Goal: Task Accomplishment & Management: Manage account settings

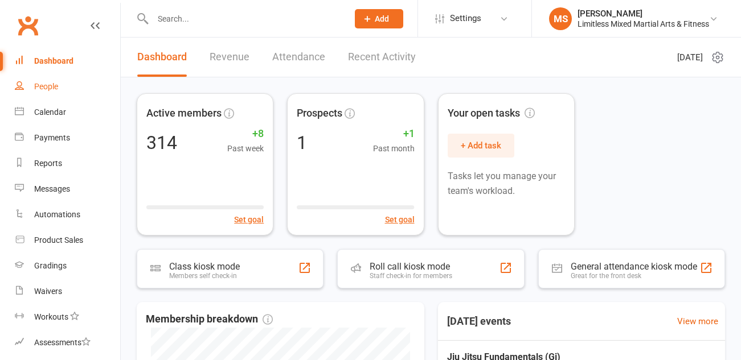
click at [56, 84] on div "People" at bounding box center [46, 86] width 24 height 9
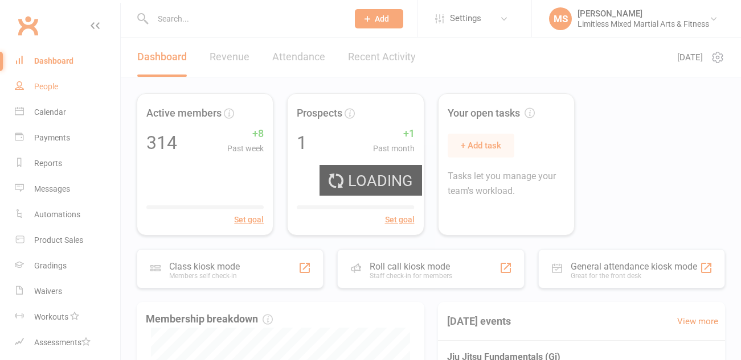
select select "100"
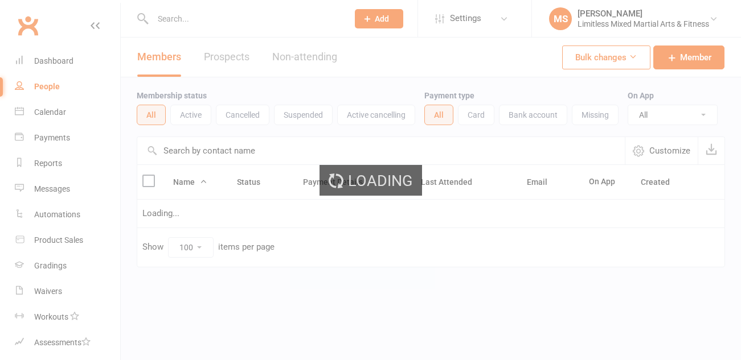
click at [198, 18] on div "Loading" at bounding box center [370, 180] width 741 height 360
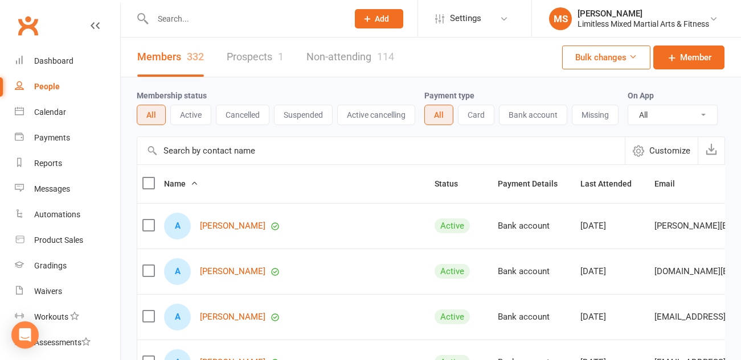
click at [172, 17] on input "text" at bounding box center [244, 19] width 191 height 16
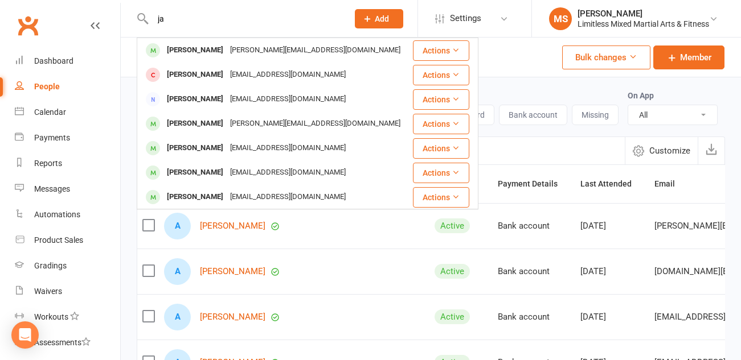
type input "j"
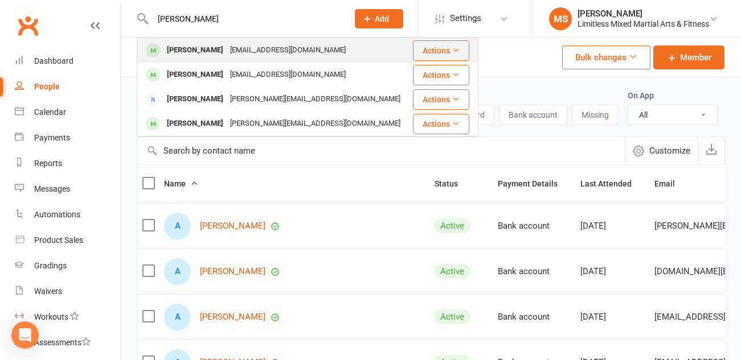
type input "[PERSON_NAME]"
click at [209, 52] on div "[PERSON_NAME]" at bounding box center [194, 50] width 63 height 17
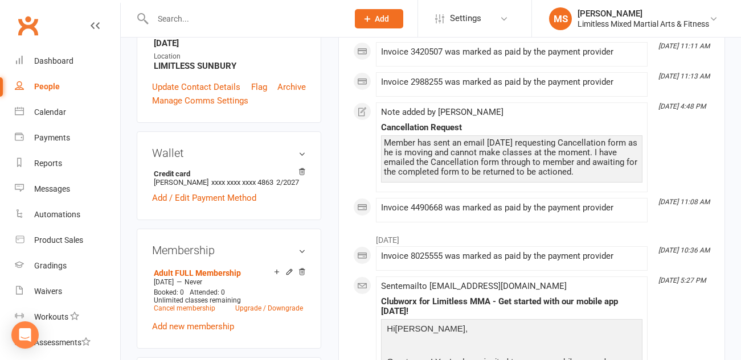
scroll to position [348, 0]
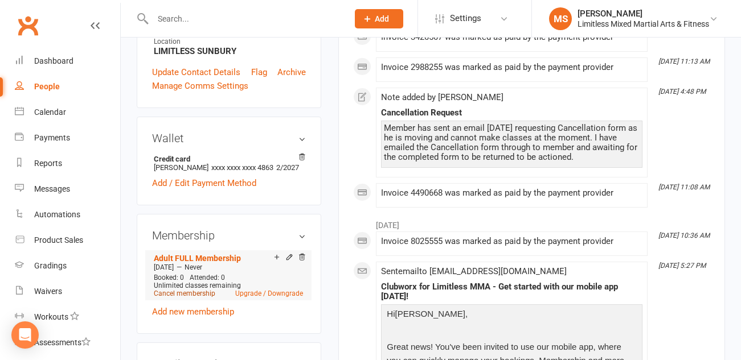
click at [194, 290] on link "Cancel membership" at bounding box center [184, 294] width 61 height 8
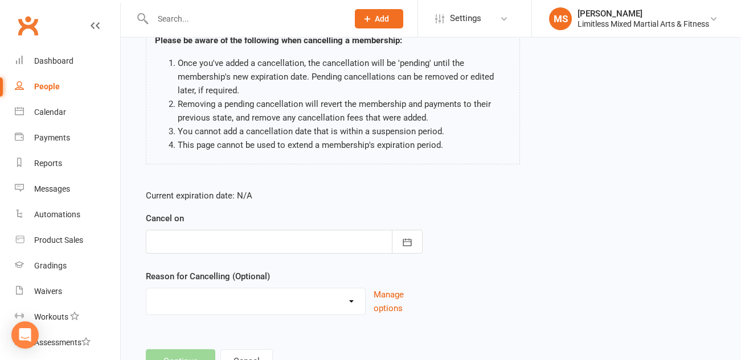
scroll to position [98, 0]
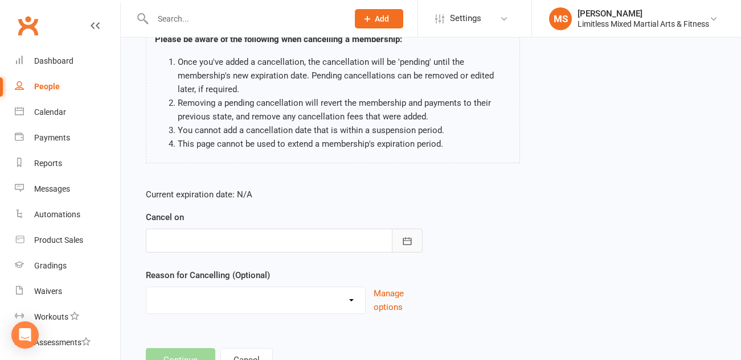
click at [413, 239] on button "button" at bounding box center [407, 241] width 31 height 24
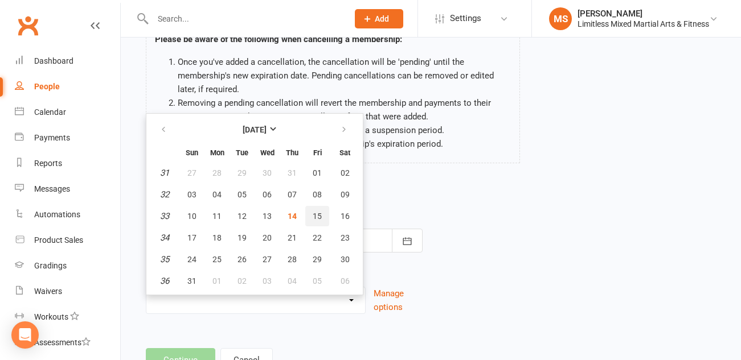
click at [318, 212] on span "15" at bounding box center [317, 216] width 9 height 9
type input "[DATE]"
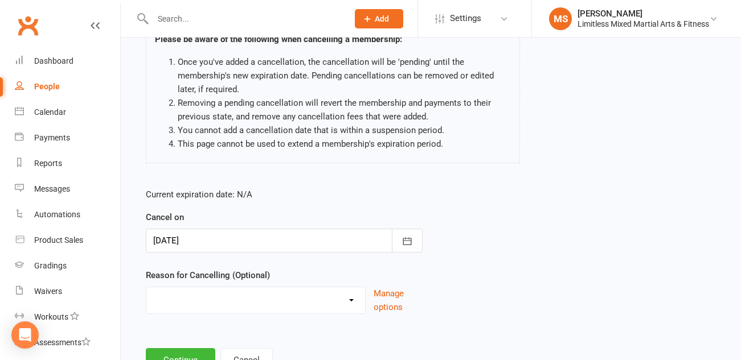
click at [336, 299] on select "Holiday Injury Lost Motivation Moved away from area Other Activites Unable to m…" at bounding box center [255, 298] width 219 height 23
select select "3"
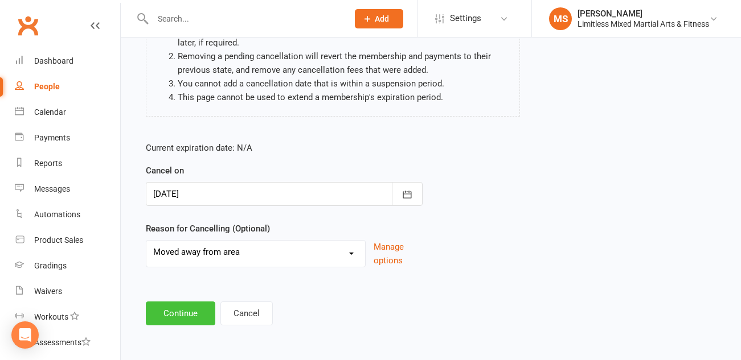
click at [180, 318] on button "Continue" at bounding box center [180, 314] width 69 height 24
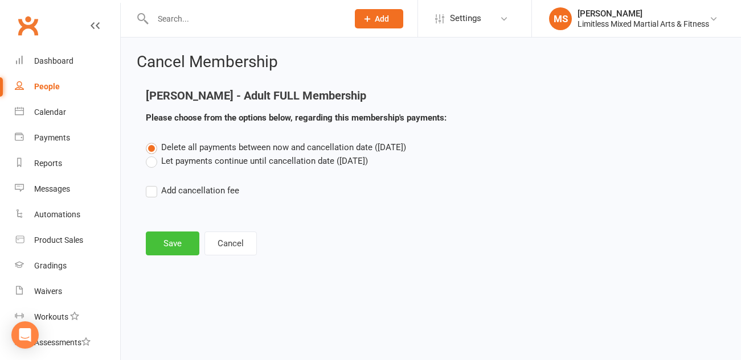
click at [168, 241] on button "Save" at bounding box center [173, 244] width 54 height 24
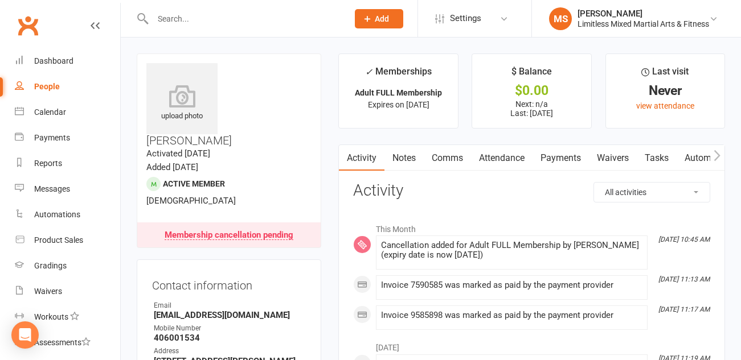
click at [206, 19] on input "text" at bounding box center [244, 19] width 191 height 16
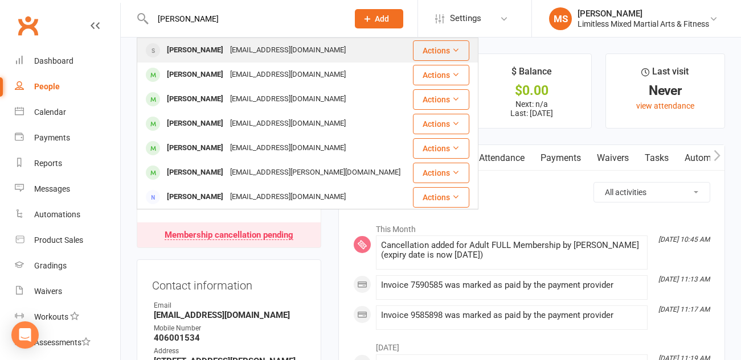
type input "[PERSON_NAME]"
click at [227, 51] on div "[EMAIL_ADDRESS][DOMAIN_NAME]" at bounding box center [288, 50] width 122 height 17
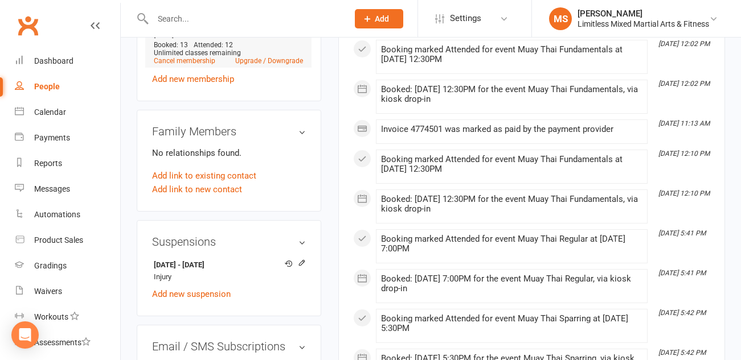
scroll to position [587, 0]
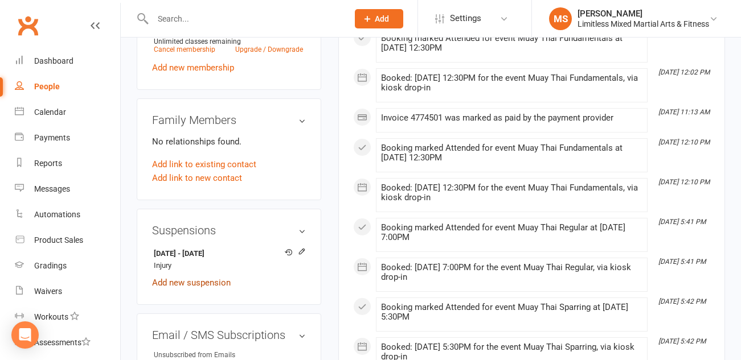
click at [194, 278] on link "Add new suspension" at bounding box center [191, 283] width 79 height 10
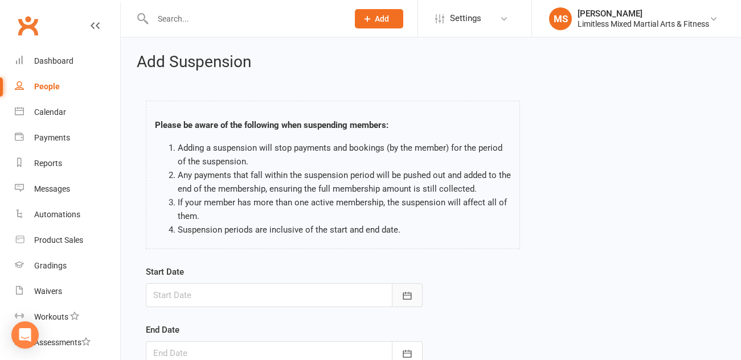
click at [408, 287] on button "button" at bounding box center [407, 295] width 31 height 24
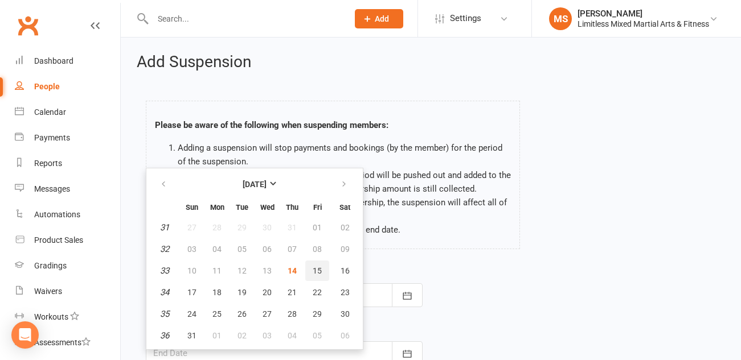
click at [320, 271] on span "15" at bounding box center [317, 270] width 9 height 9
type input "[DATE]"
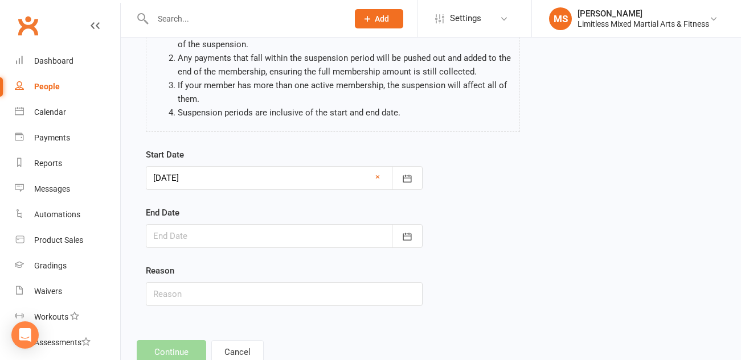
scroll to position [128, 0]
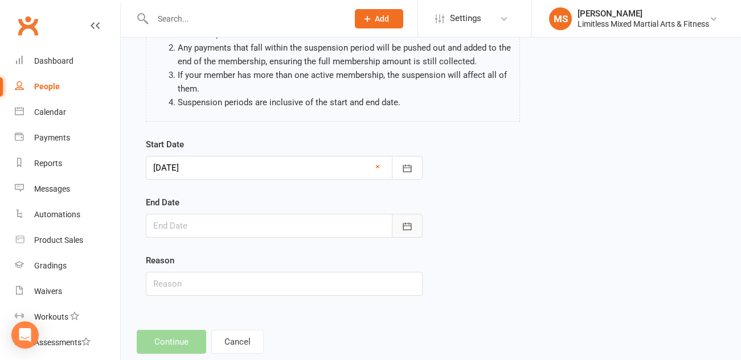
click at [410, 224] on icon "button" at bounding box center [406, 226] width 11 height 11
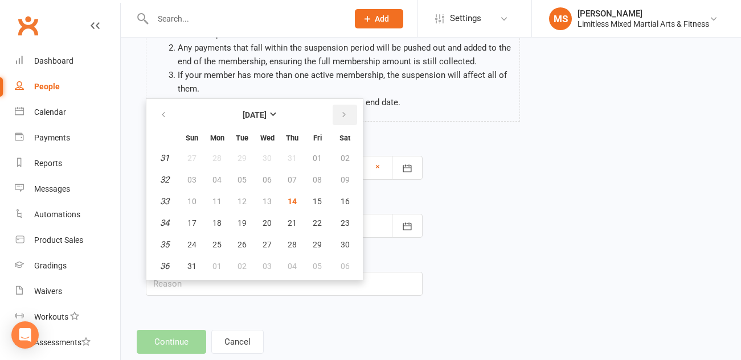
click at [342, 117] on icon "button" at bounding box center [344, 114] width 8 height 9
click at [318, 159] on span "05" at bounding box center [317, 158] width 9 height 9
type input "[DATE]"
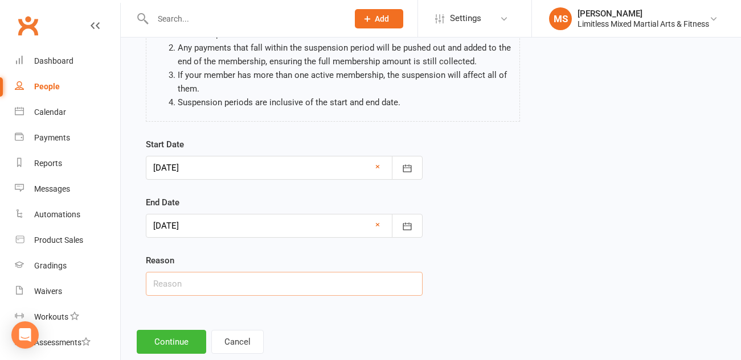
click at [253, 287] on input "text" at bounding box center [284, 284] width 277 height 24
type input "Injury"
click at [171, 344] on button "Continue" at bounding box center [171, 342] width 69 height 24
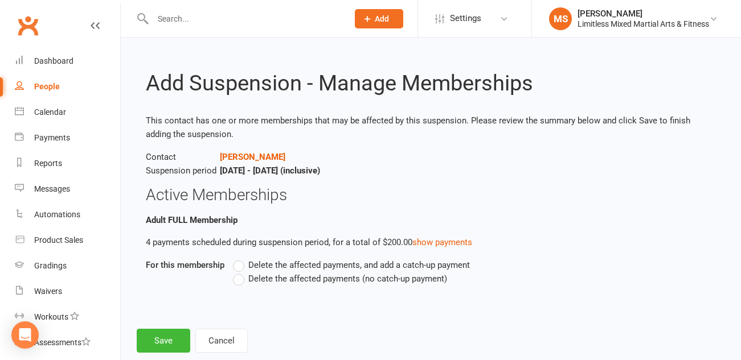
click at [241, 279] on label "Delete the affected payments (no catch-up payment)" at bounding box center [340, 279] width 214 height 14
click at [240, 272] on input "Delete the affected payments (no catch-up payment)" at bounding box center [236, 272] width 7 height 0
click at [170, 338] on button "Save" at bounding box center [164, 341] width 54 height 24
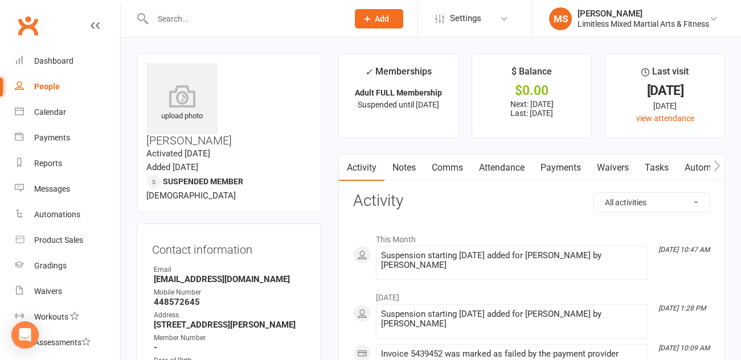
click at [227, 17] on input "text" at bounding box center [244, 19] width 191 height 16
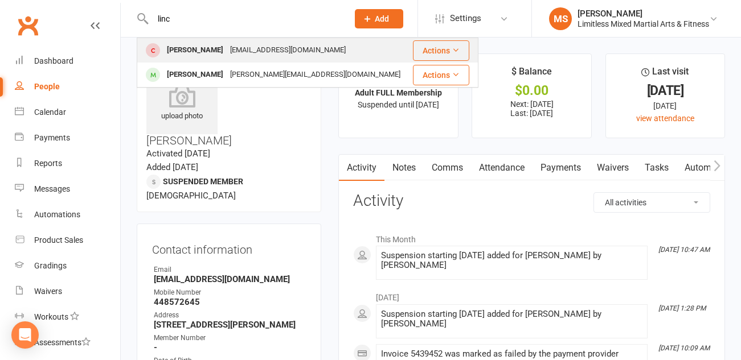
type input "linc"
click at [227, 52] on div "[EMAIL_ADDRESS][DOMAIN_NAME]" at bounding box center [288, 50] width 122 height 17
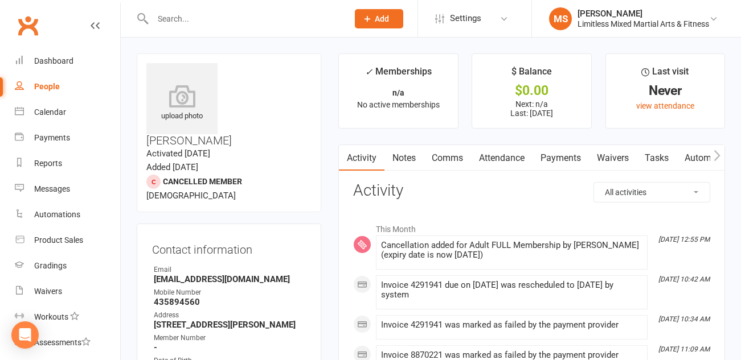
click at [174, 18] on input "text" at bounding box center [244, 19] width 191 height 16
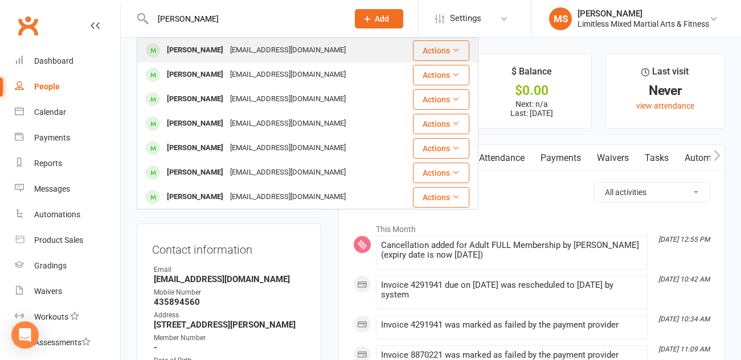
type input "[PERSON_NAME]"
click at [197, 47] on div "[PERSON_NAME]" at bounding box center [194, 50] width 63 height 17
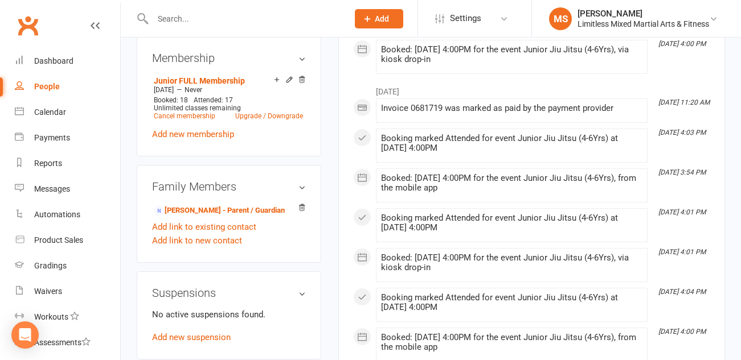
scroll to position [561, 0]
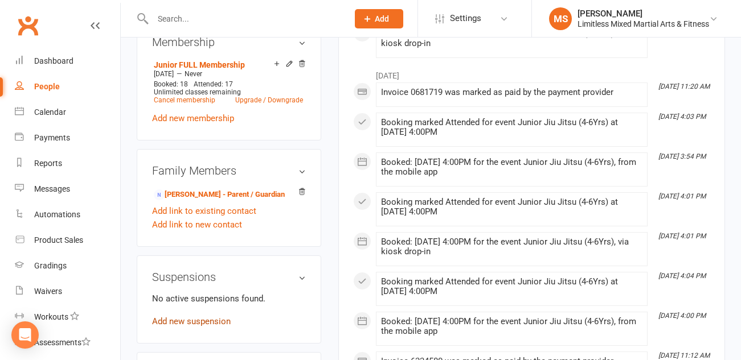
click at [206, 317] on link "Add new suspension" at bounding box center [191, 322] width 79 height 10
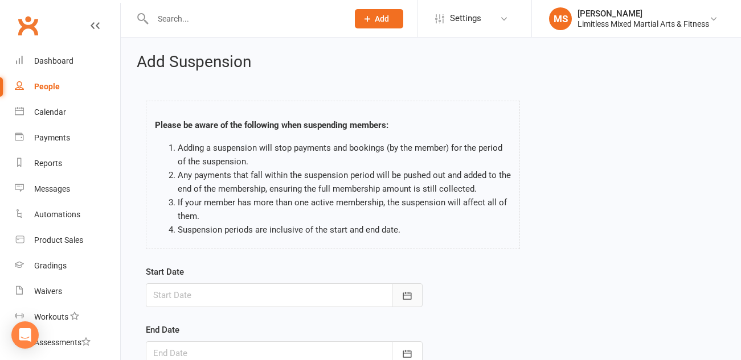
click at [406, 290] on icon "button" at bounding box center [406, 295] width 11 height 11
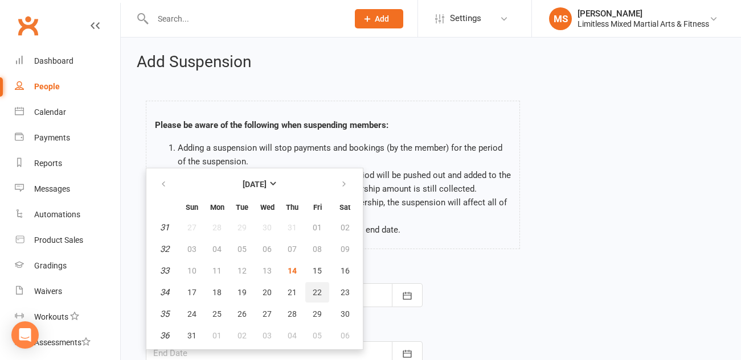
click at [318, 291] on span "22" at bounding box center [317, 292] width 9 height 9
type input "[DATE]"
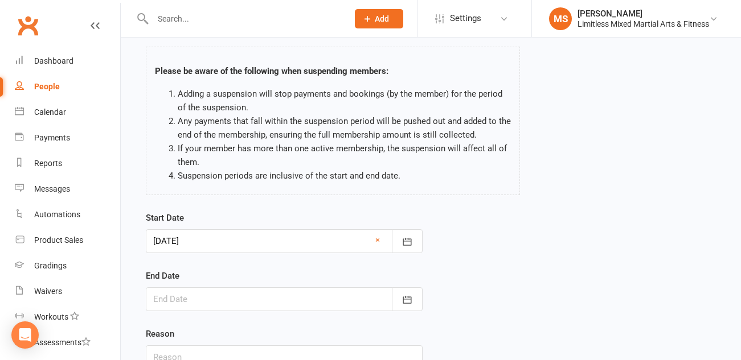
scroll to position [63, 0]
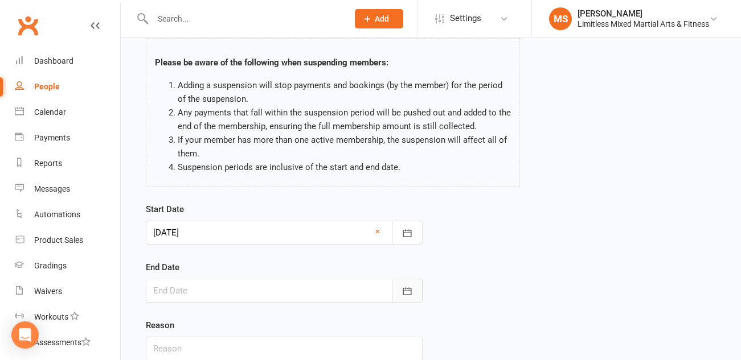
click at [406, 290] on icon "button" at bounding box center [406, 291] width 11 height 11
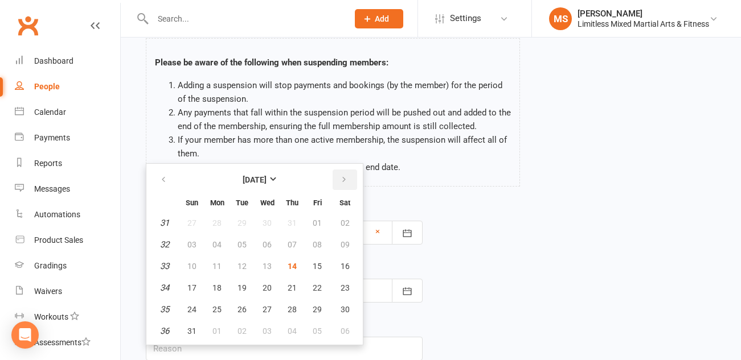
click at [343, 180] on icon "button" at bounding box center [344, 179] width 8 height 9
click at [319, 224] on span "05" at bounding box center [317, 223] width 9 height 9
type input "[DATE]"
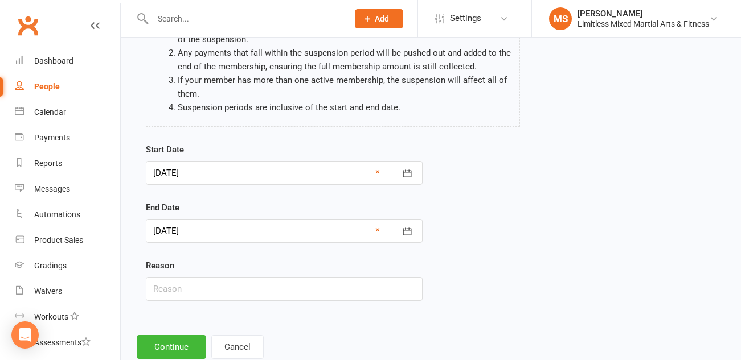
scroll to position [124, 0]
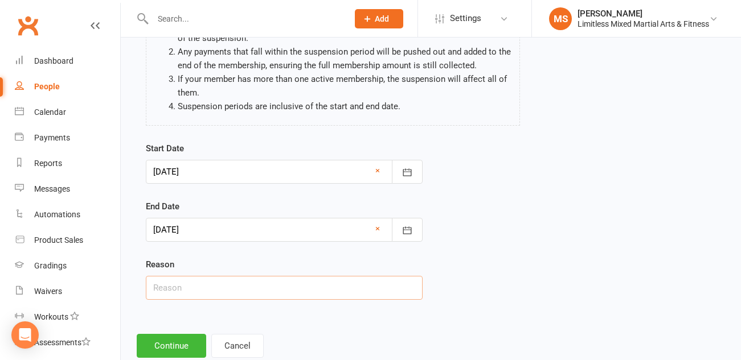
click at [309, 286] on input "text" at bounding box center [284, 288] width 277 height 24
type input "Holiday"
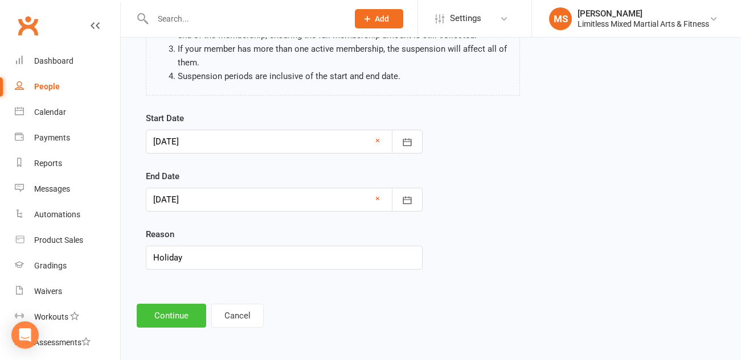
click at [186, 315] on button "Continue" at bounding box center [171, 316] width 69 height 24
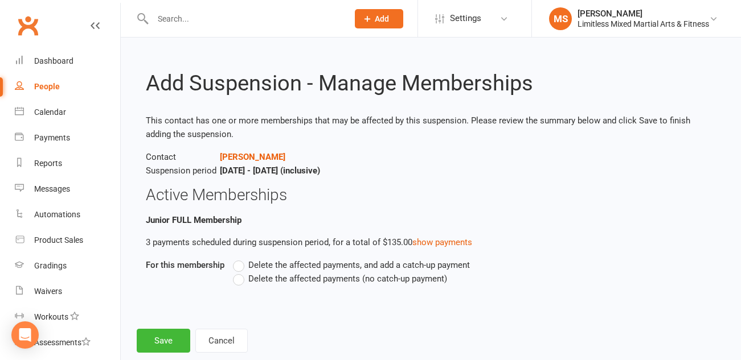
click at [240, 280] on label "Delete the affected payments (no catch-up payment)" at bounding box center [340, 279] width 214 height 14
click at [240, 272] on input "Delete the affected payments (no catch-up payment)" at bounding box center [236, 272] width 7 height 0
click at [173, 340] on button "Save" at bounding box center [164, 341] width 54 height 24
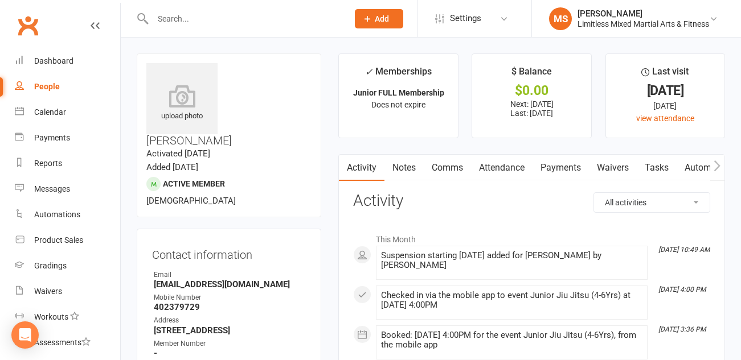
click at [203, 22] on input "text" at bounding box center [244, 19] width 191 height 16
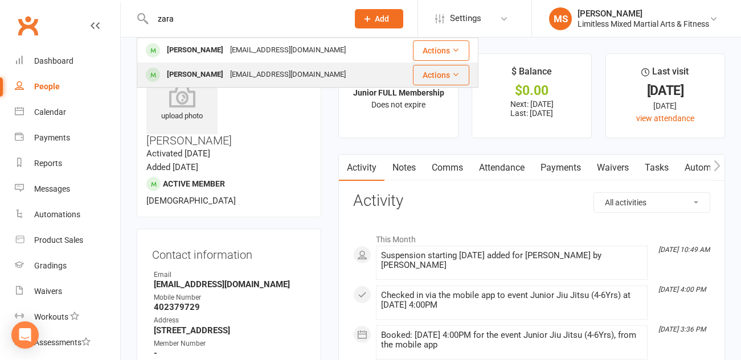
type input "zara"
click at [191, 72] on div "[PERSON_NAME]" at bounding box center [194, 75] width 63 height 17
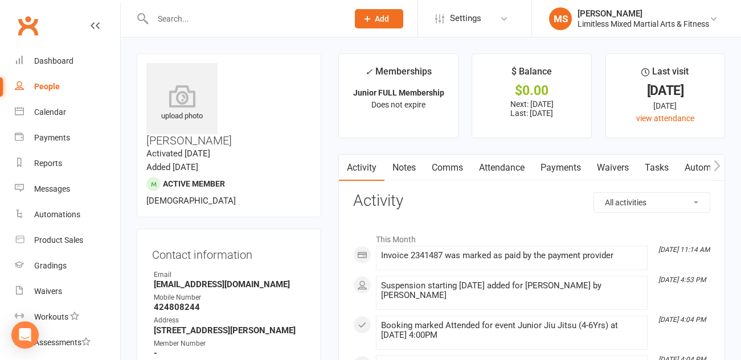
click at [227, 17] on input "text" at bounding box center [244, 19] width 191 height 16
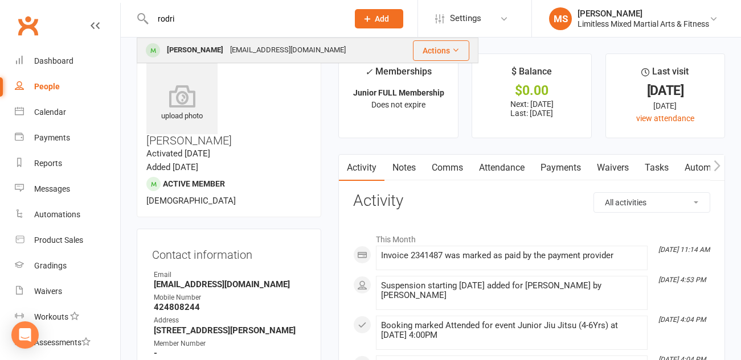
type input "rodri"
click at [227, 46] on div "[PERSON_NAME]" at bounding box center [194, 50] width 63 height 17
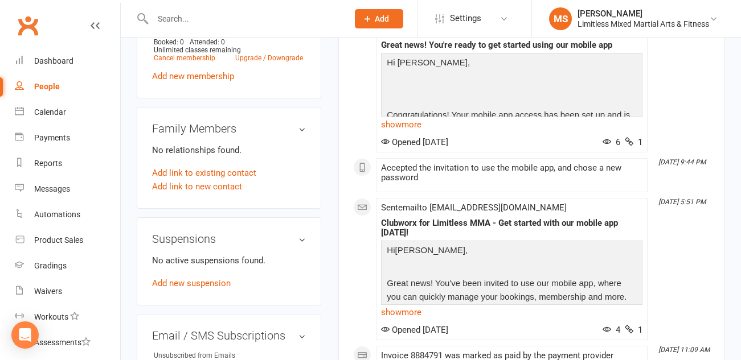
scroll to position [619, 0]
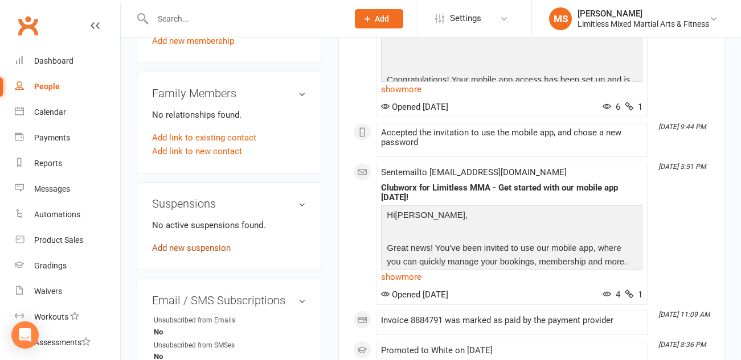
click at [209, 243] on link "Add new suspension" at bounding box center [191, 248] width 79 height 10
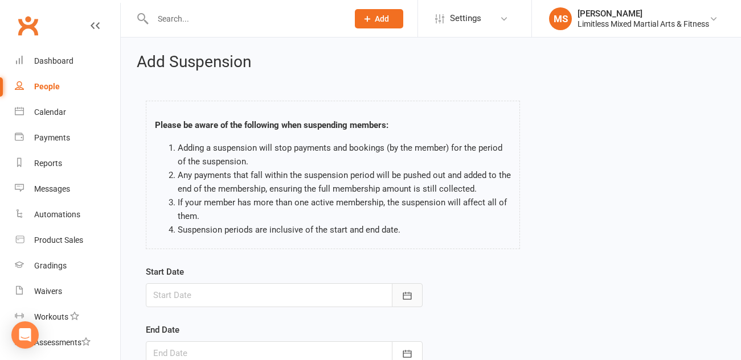
click at [404, 293] on icon "button" at bounding box center [406, 295] width 11 height 11
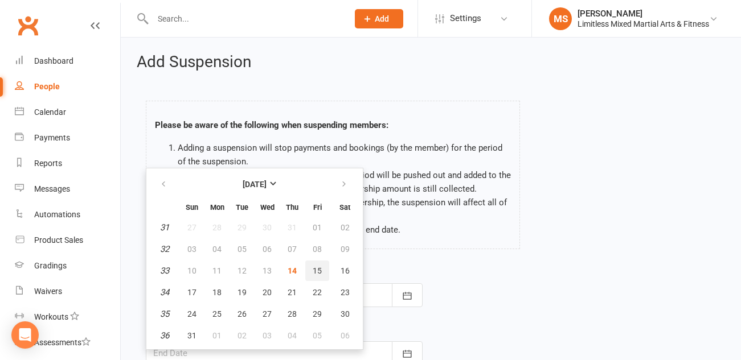
click at [320, 274] on span "15" at bounding box center [317, 270] width 9 height 9
type input "[DATE]"
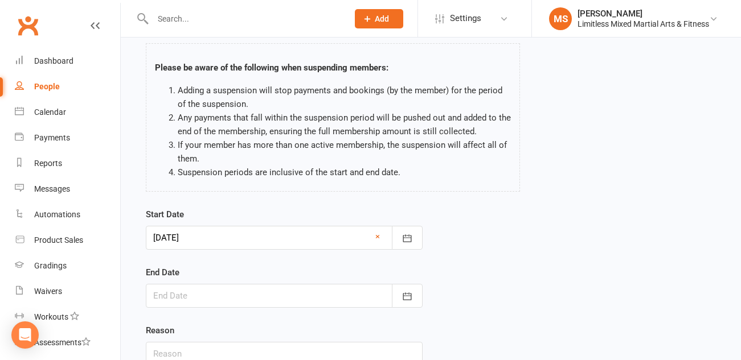
scroll to position [61, 0]
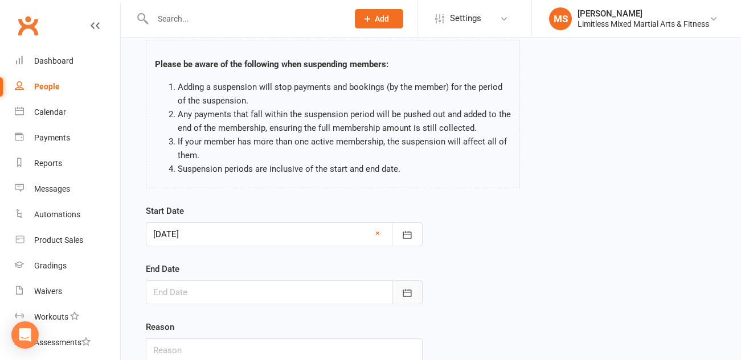
click at [405, 293] on icon "button" at bounding box center [406, 292] width 11 height 11
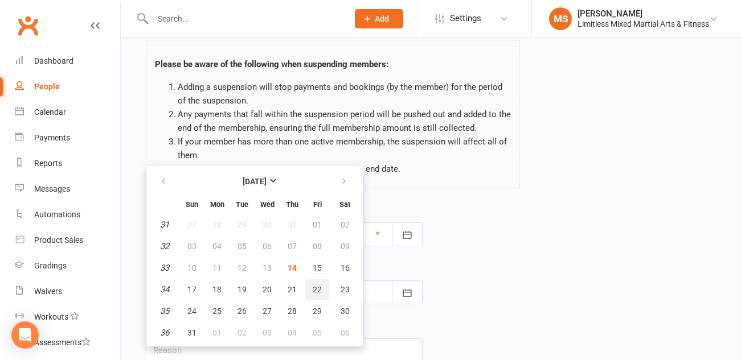
click at [317, 290] on span "22" at bounding box center [317, 289] width 9 height 9
type input "[DATE]"
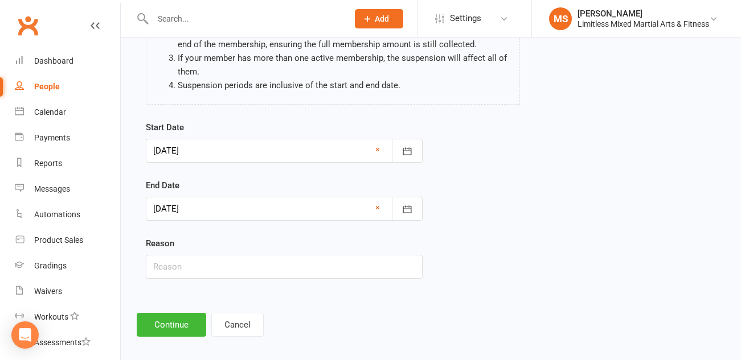
scroll to position [154, 0]
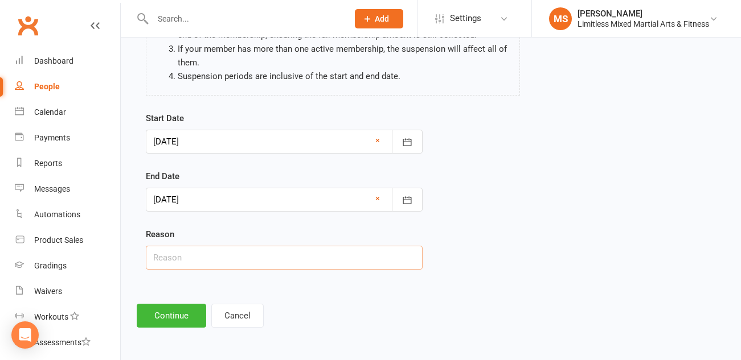
click at [291, 261] on input "text" at bounding box center [284, 258] width 277 height 24
type input "H"
type input "Work"
click at [180, 317] on button "Continue" at bounding box center [171, 316] width 69 height 24
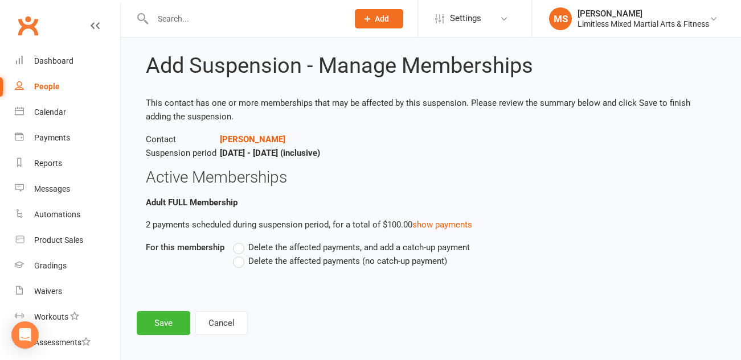
scroll to position [24, 0]
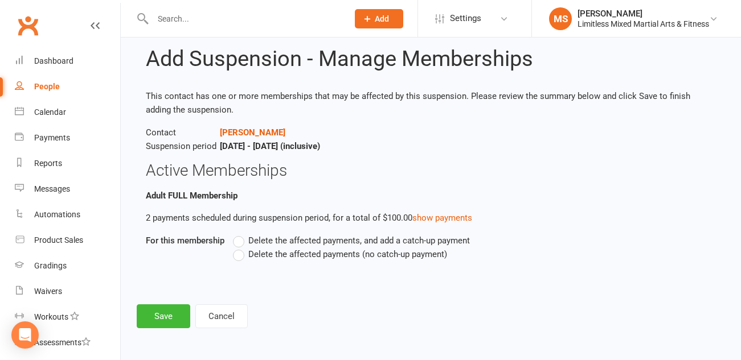
click at [240, 256] on label "Delete the affected payments (no catch-up payment)" at bounding box center [340, 255] width 214 height 14
click at [240, 248] on input "Delete the affected payments (no catch-up payment)" at bounding box center [236, 248] width 7 height 0
click at [176, 315] on button "Save" at bounding box center [164, 317] width 54 height 24
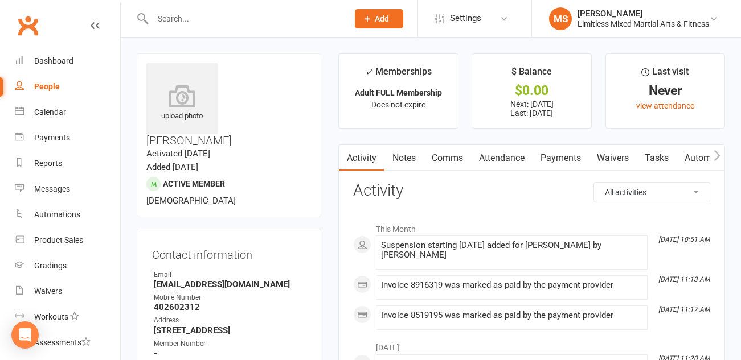
click at [43, 90] on div "People" at bounding box center [47, 86] width 26 height 9
select select "100"
